Goal: Navigation & Orientation: Find specific page/section

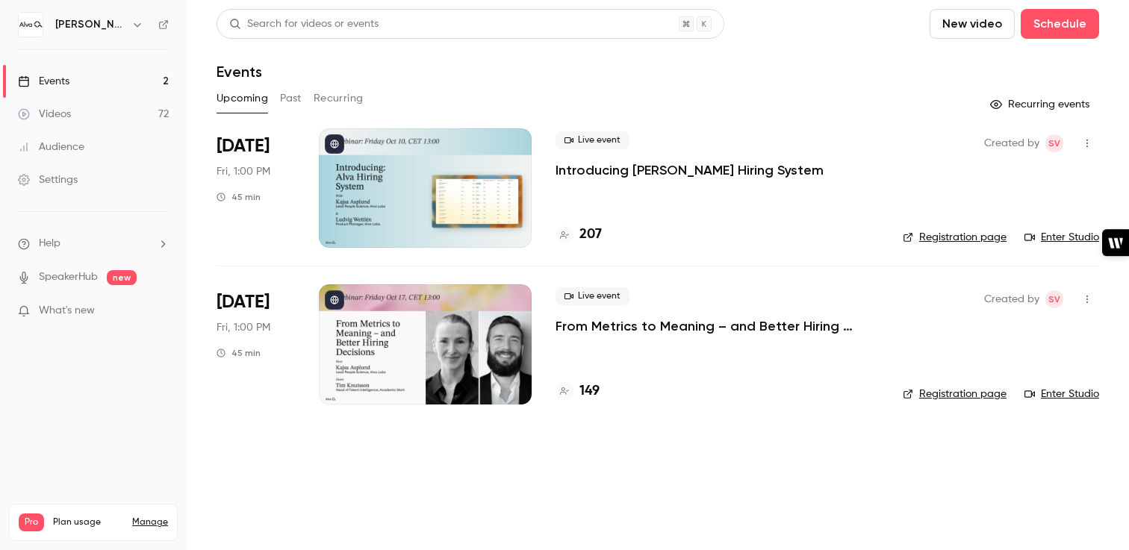
click at [1080, 143] on button "button" at bounding box center [1087, 143] width 24 height 24
click at [704, 165] on div at bounding box center [564, 275] width 1129 height 550
click at [702, 172] on p "Introducing [PERSON_NAME] Hiring System" at bounding box center [690, 170] width 268 height 18
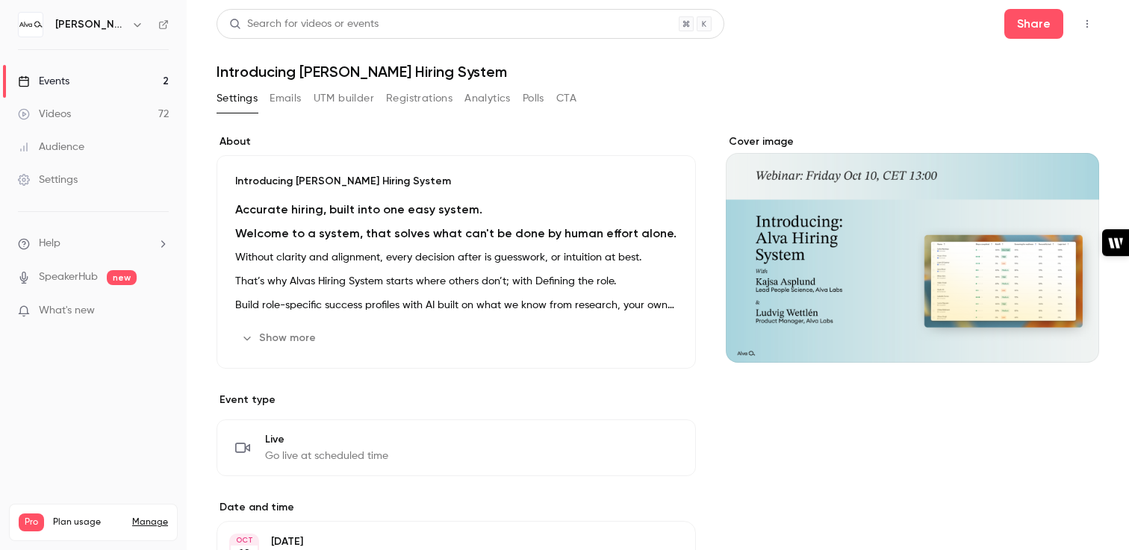
click at [1086, 27] on icon "button" at bounding box center [1087, 24] width 12 height 10
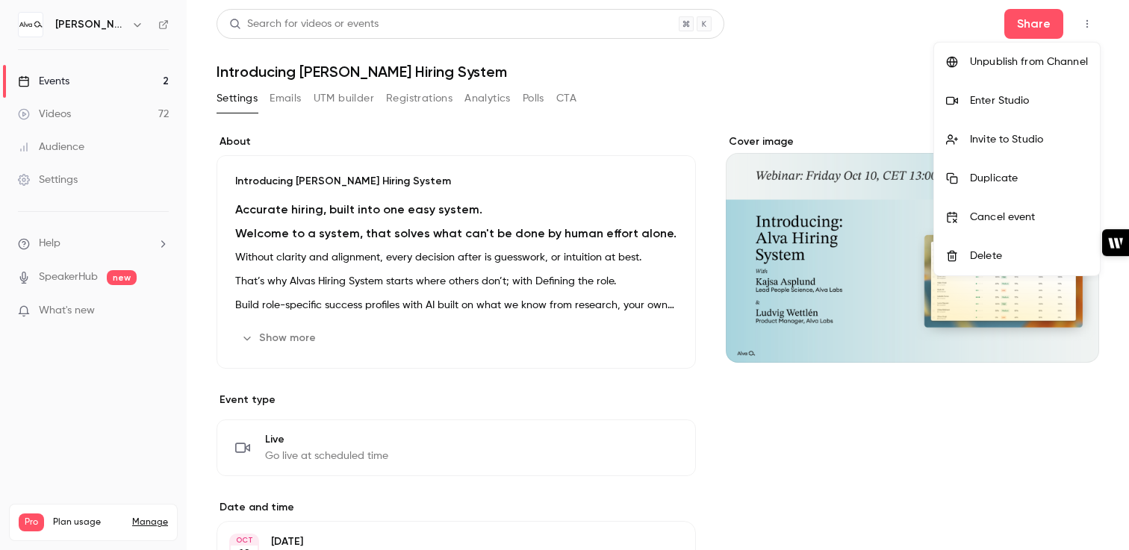
click at [1026, 110] on li "Enter Studio" at bounding box center [1017, 100] width 166 height 39
